Goal: Task Accomplishment & Management: Manage account settings

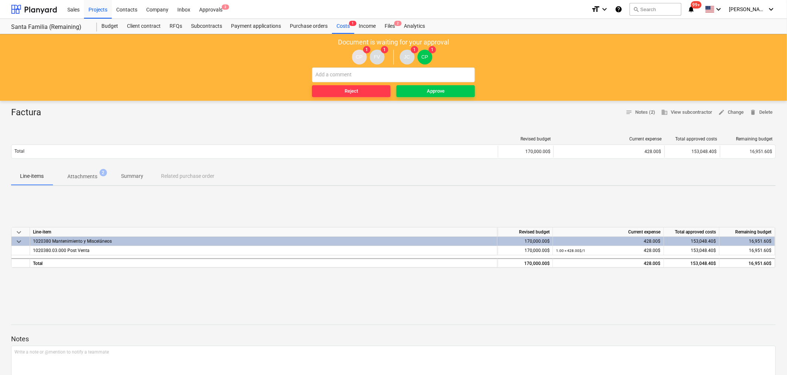
click at [83, 173] on p "Attachments" at bounding box center [82, 177] width 30 height 8
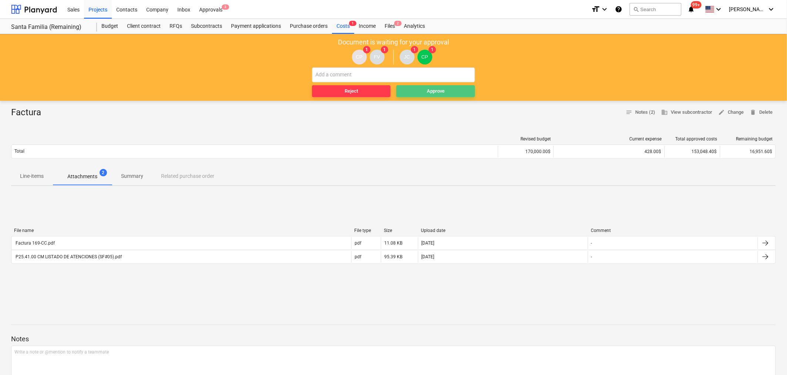
click at [418, 96] on button "Approve" at bounding box center [435, 91] width 78 height 12
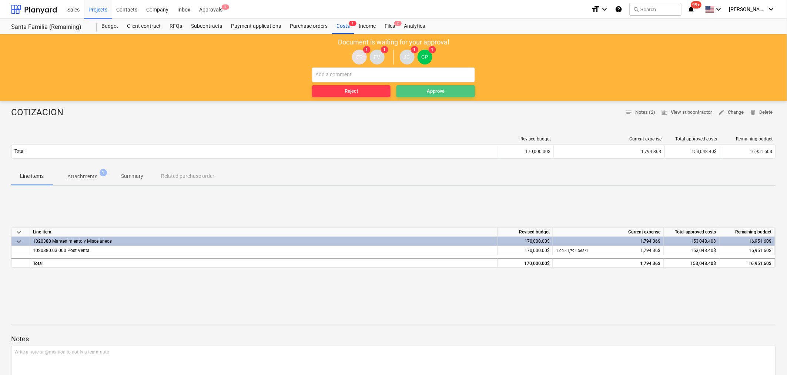
click at [439, 91] on div "Approve" at bounding box center [436, 91] width 18 height 9
click at [429, 93] on div "Approve" at bounding box center [436, 91] width 18 height 9
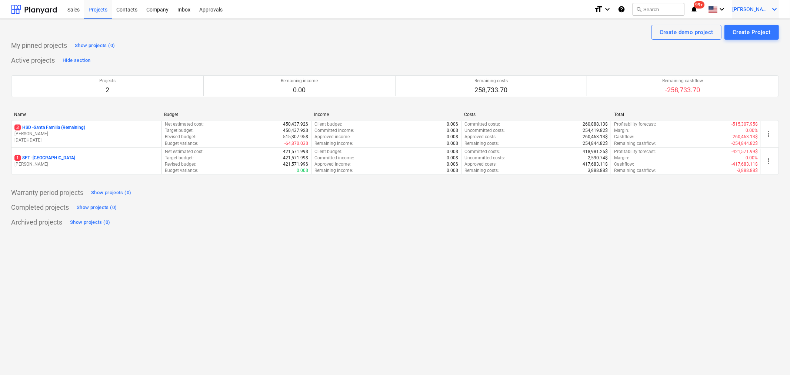
click at [756, 13] on div "J. Cattan keyboard_arrow_down" at bounding box center [755, 9] width 47 height 19
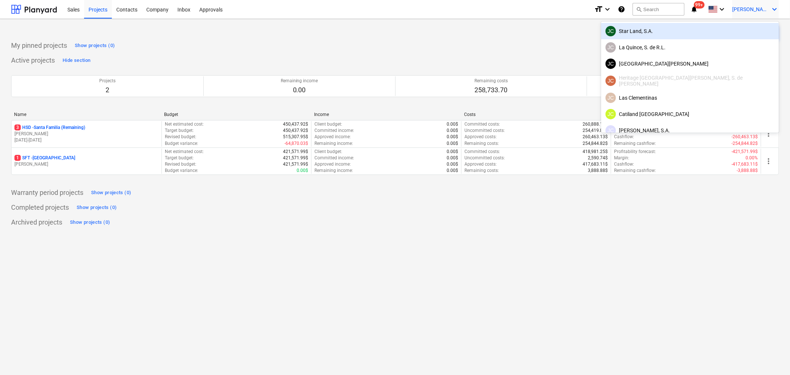
click at [723, 35] on div "JC Star Land, S.A." at bounding box center [689, 31] width 169 height 10
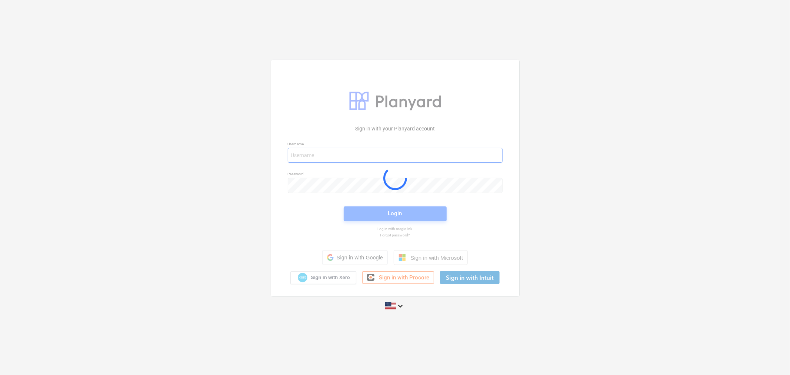
type input "javier+l15@conservatoriosa.com"
